Goal: Information Seeking & Learning: Learn about a topic

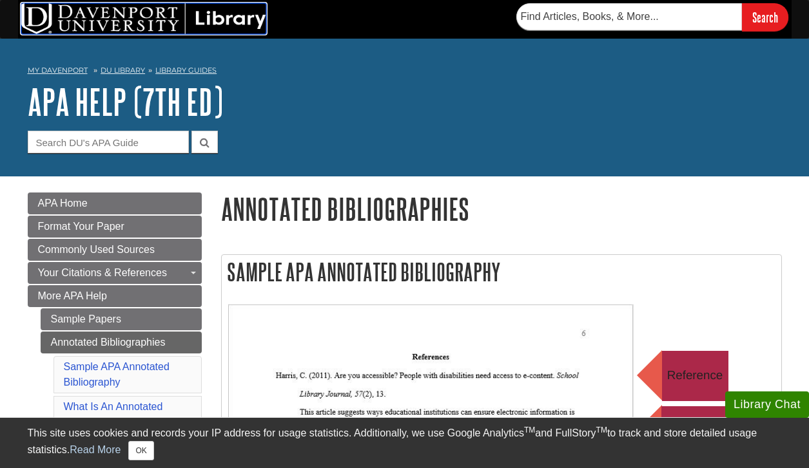
click at [246, 19] on img at bounding box center [143, 18] width 245 height 31
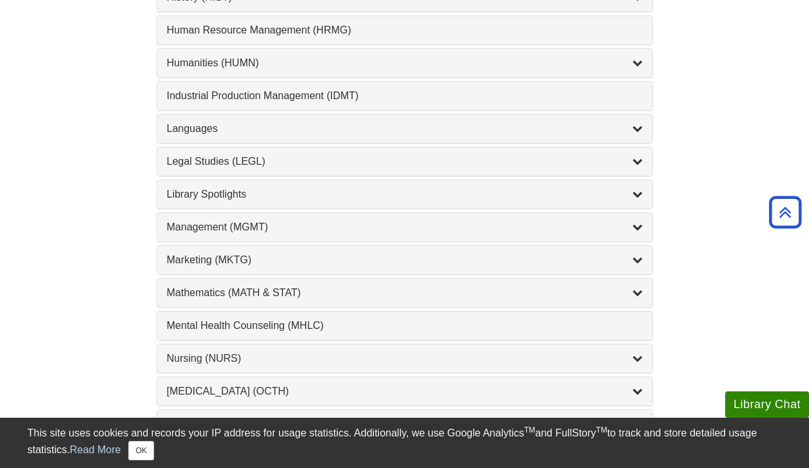
scroll to position [983, 0]
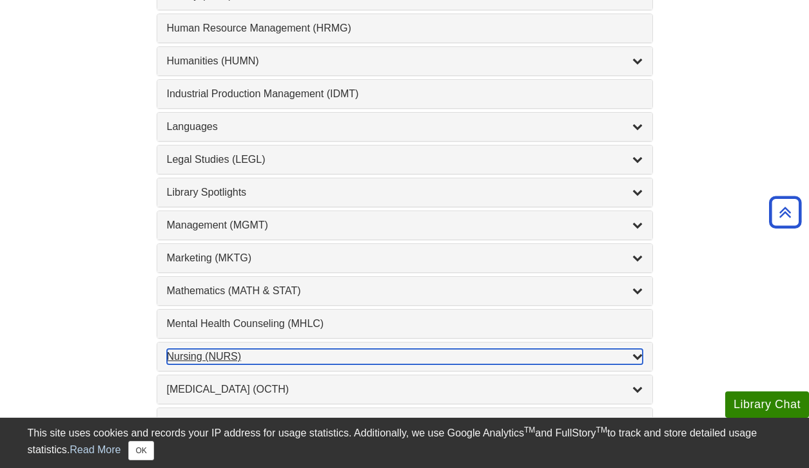
click at [276, 358] on div "Nursing (NURS) , 14 guides" at bounding box center [405, 356] width 476 height 15
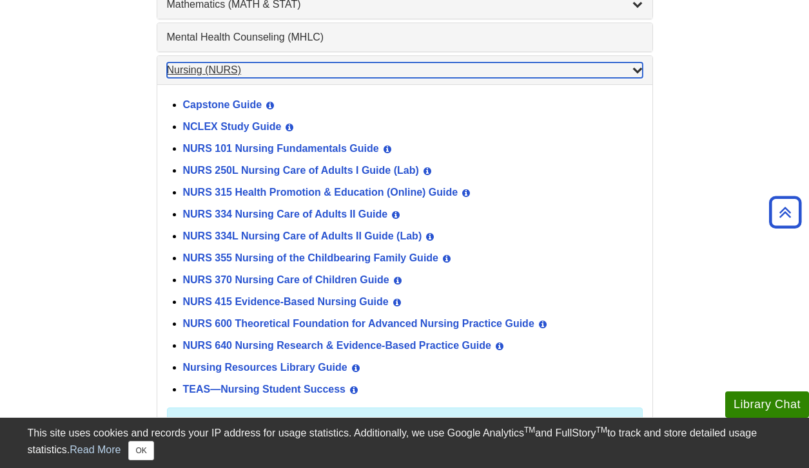
scroll to position [1271, 0]
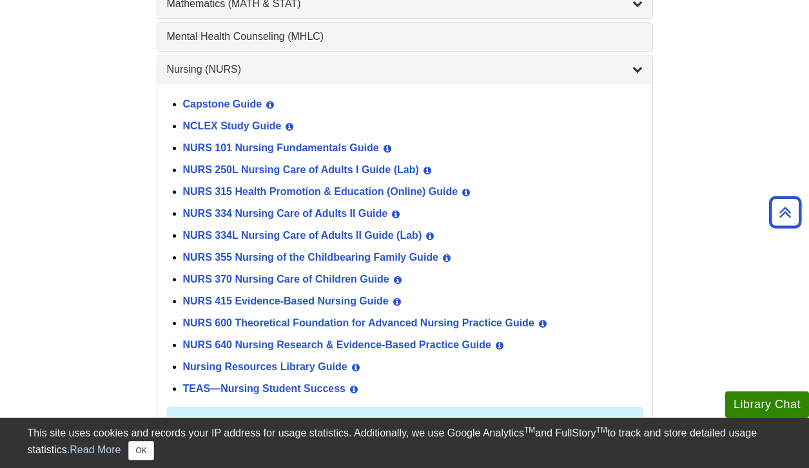
click at [288, 331] on div "NURS 600 Theoretical Foundation for Advanced Nursing Practice Guide View Guide …" at bounding box center [412, 324] width 459 height 22
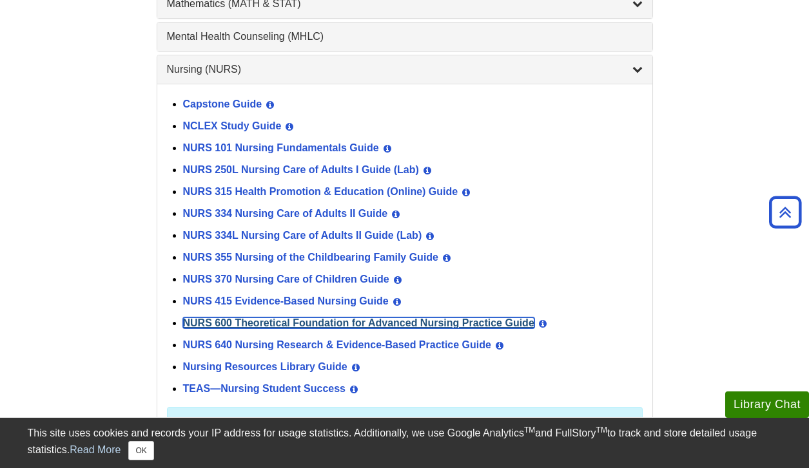
click at [289, 324] on link "NURS 600 Theoretical Foundation for Advanced Nursing Practice Guide" at bounding box center [358, 323] width 351 height 11
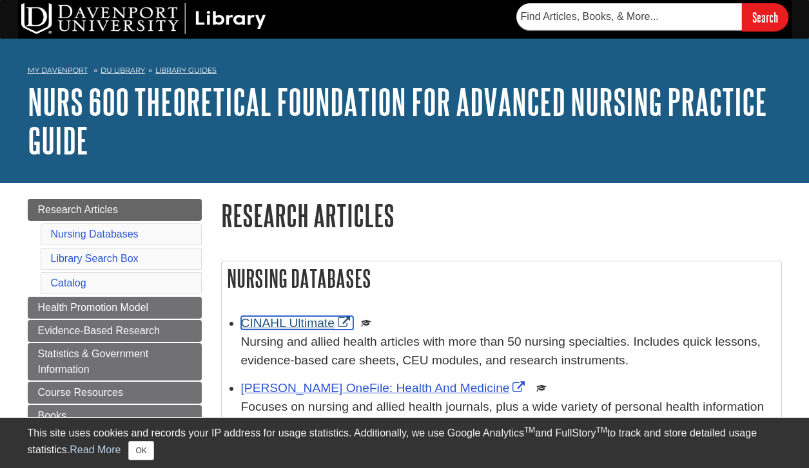
click at [287, 320] on link "CINAHL Ultimate" at bounding box center [297, 323] width 112 height 14
